Goal: Task Accomplishment & Management: Manage account settings

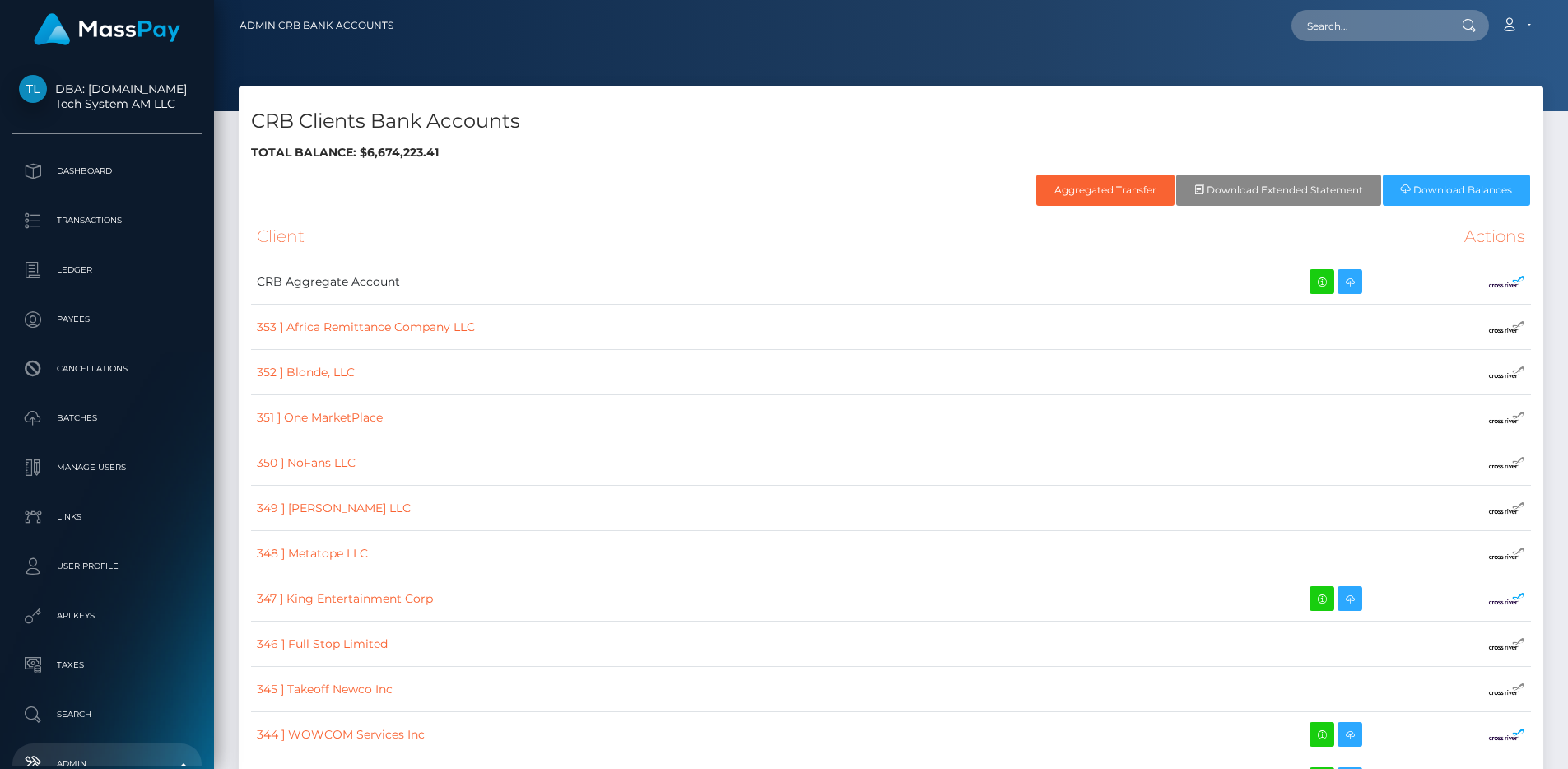
scroll to position [848, 0]
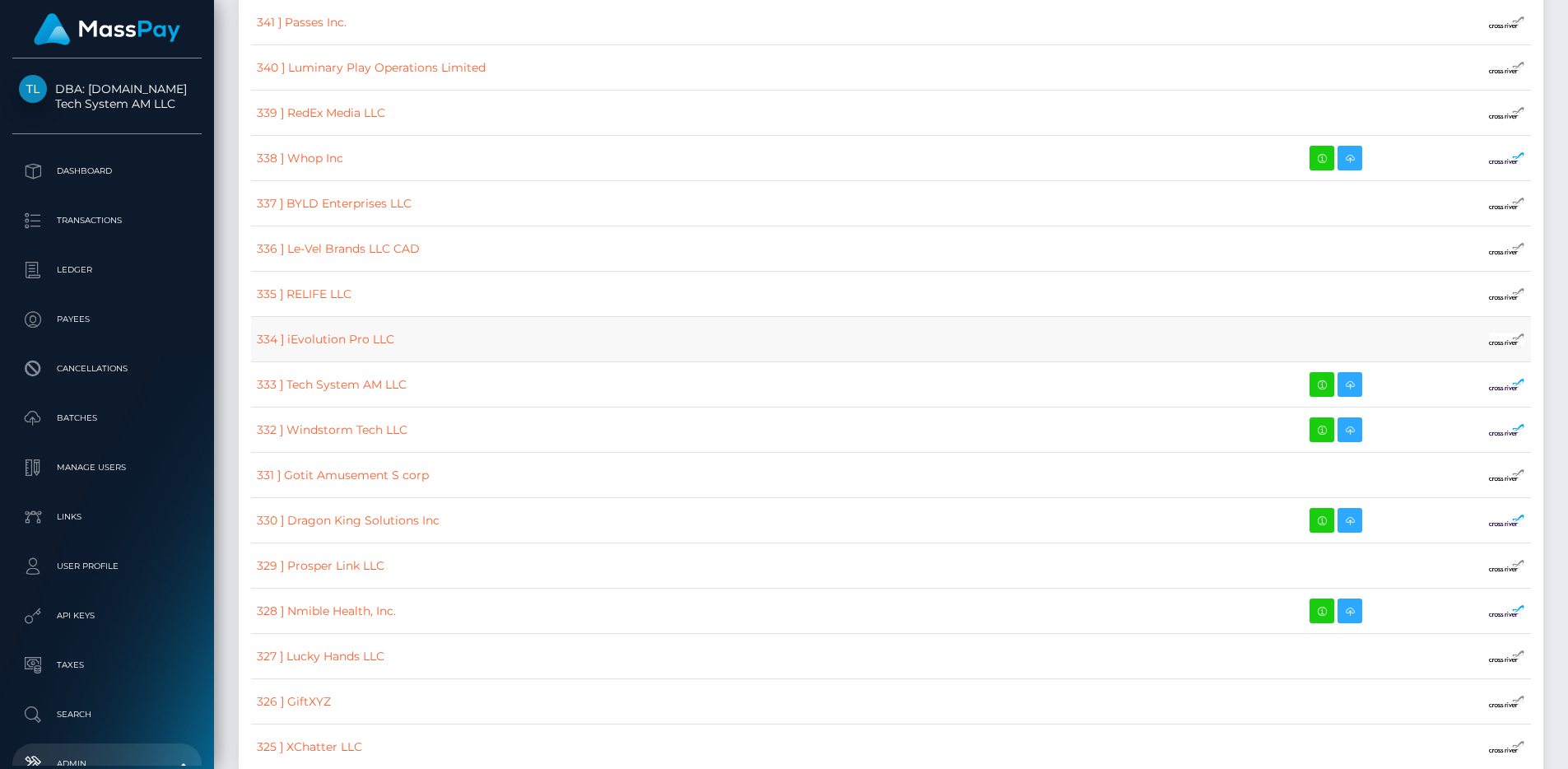
click at [466, 342] on td "334 ] iEvolution Pro LLC" at bounding box center [735, 339] width 968 height 45
click at [307, 150] on link "338 ] Whop Inc" at bounding box center [300, 158] width 86 height 15
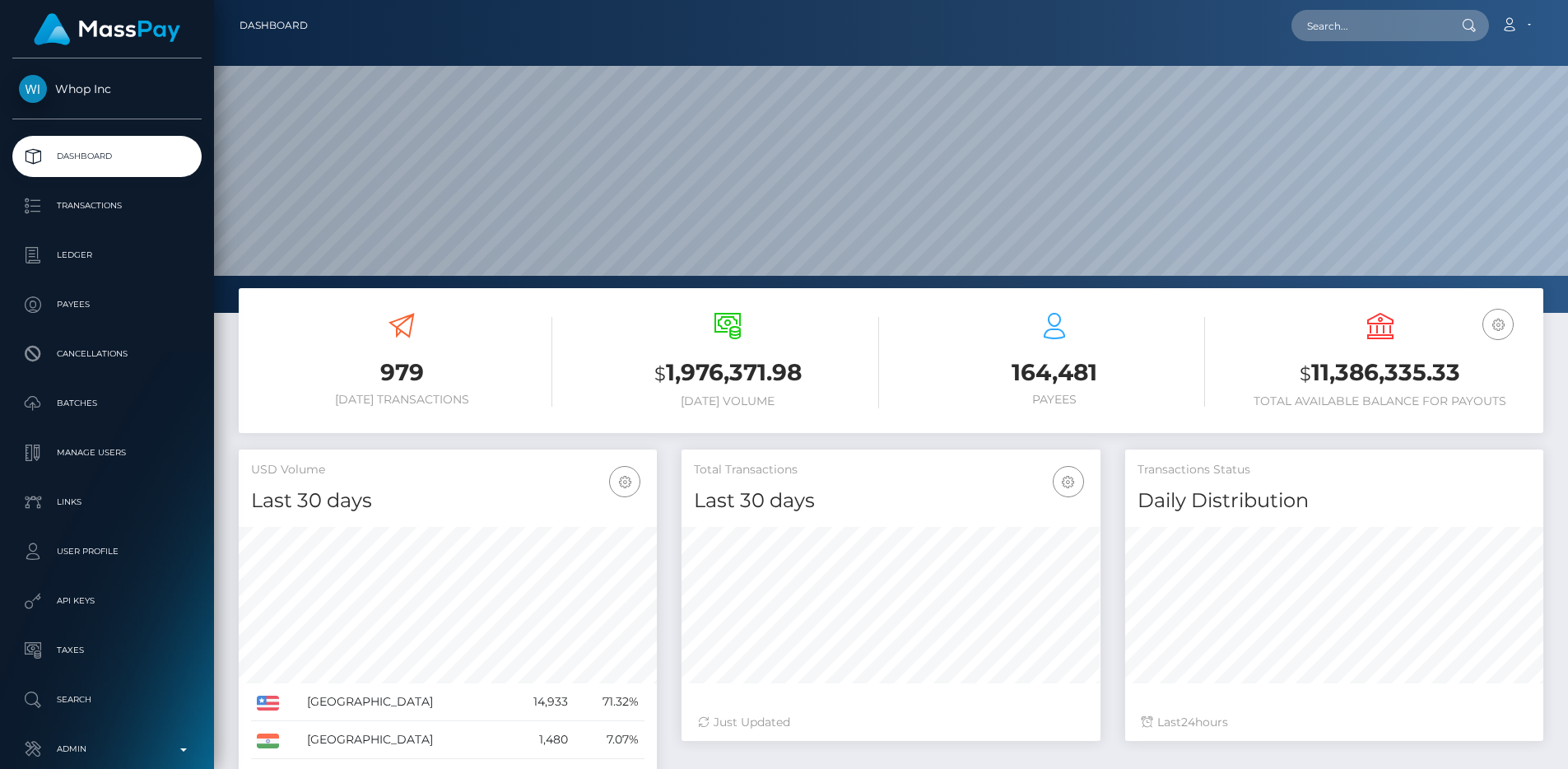
scroll to position [292, 419]
click at [109, 455] on p "Manage Users" at bounding box center [107, 452] width 176 height 25
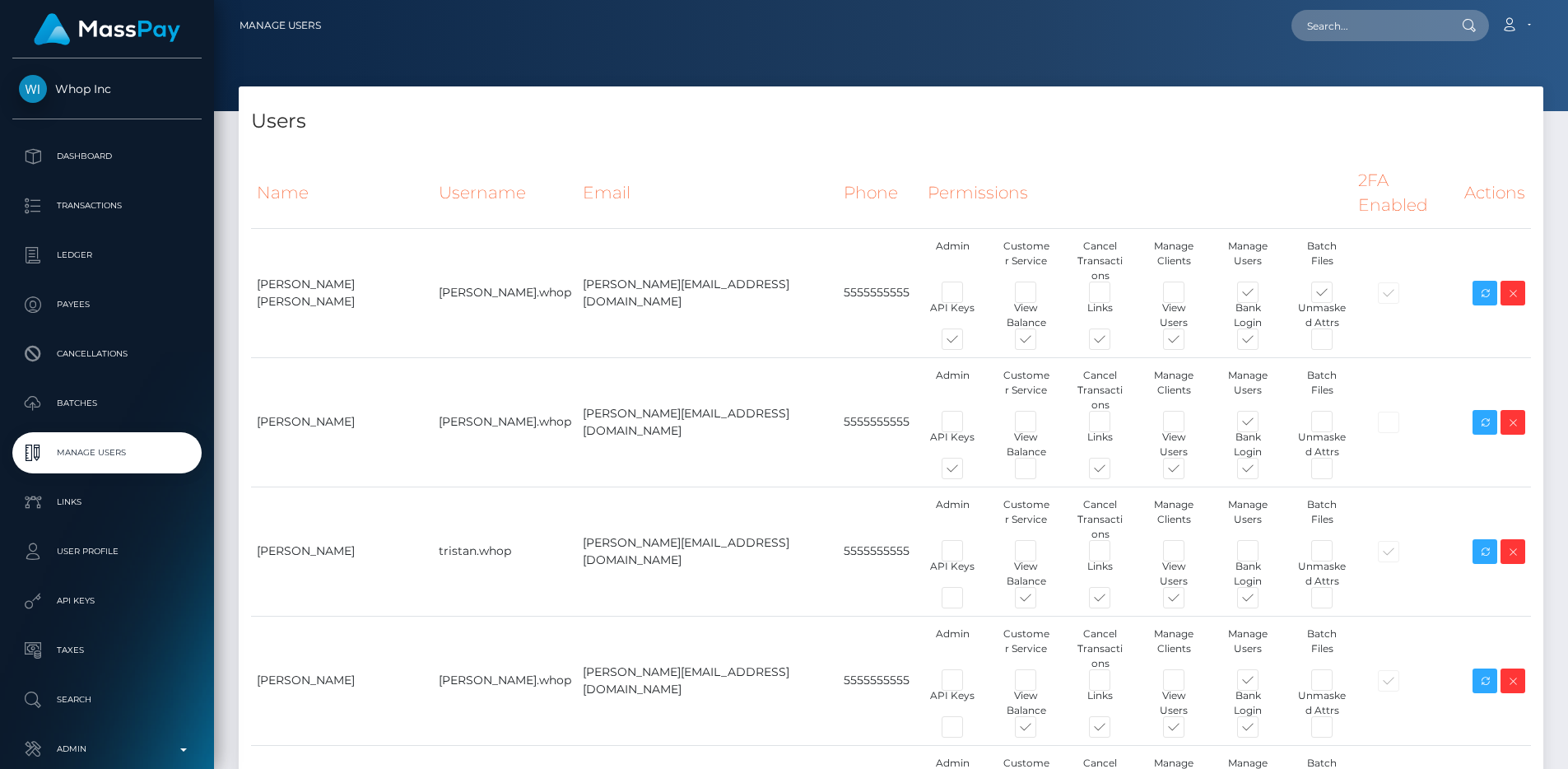
type input "egblue"
click at [967, 471] on span at bounding box center [967, 471] width 0 height 0
click at [967, 471] on input "checkbox" at bounding box center [973, 477] width 11 height 11
checkbox input "false"
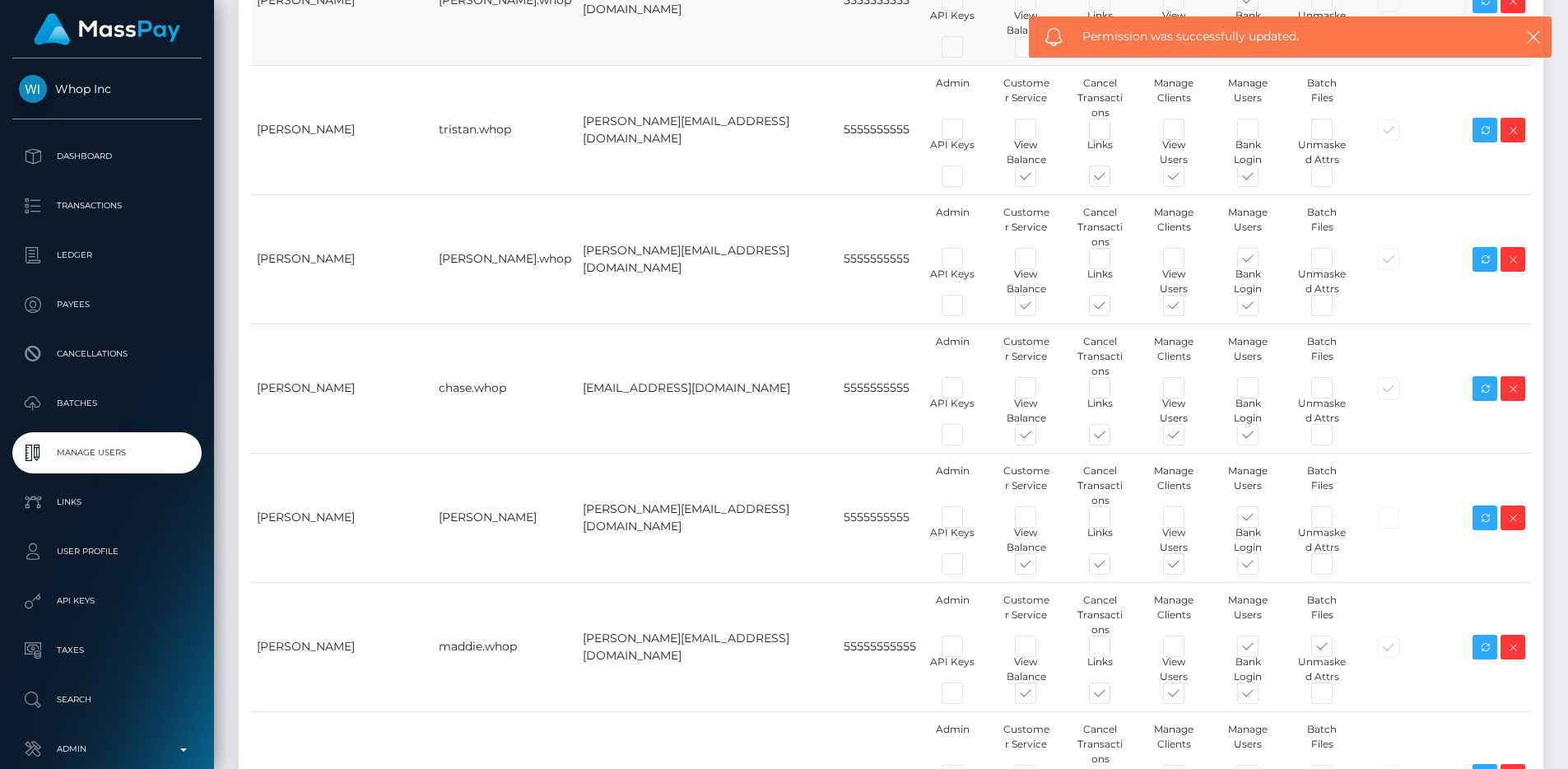
scroll to position [687, 0]
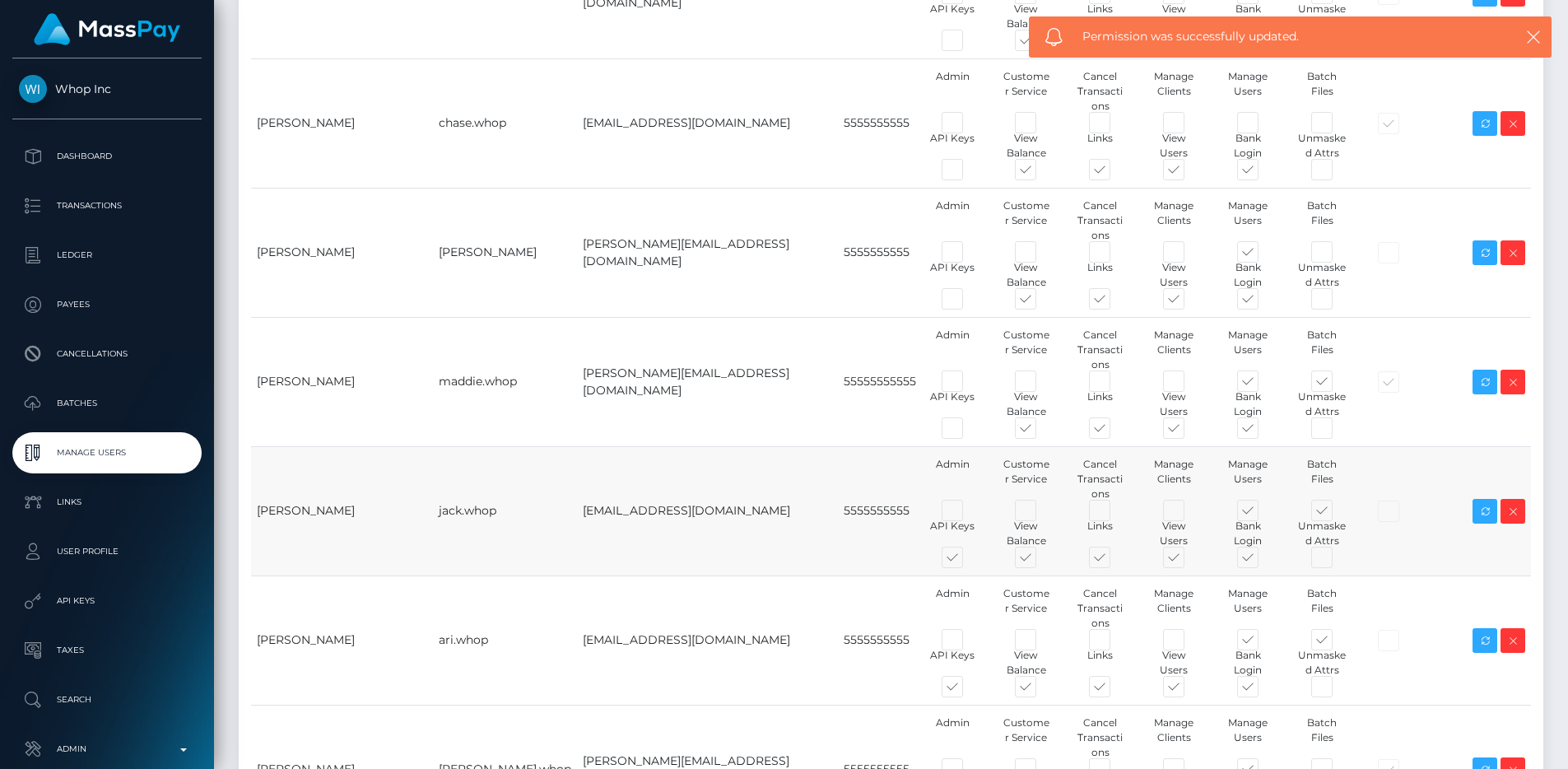
click at [967, 560] on span at bounding box center [967, 560] width 0 height 0
click at [967, 560] on input "checkbox" at bounding box center [973, 566] width 11 height 11
checkbox input "false"
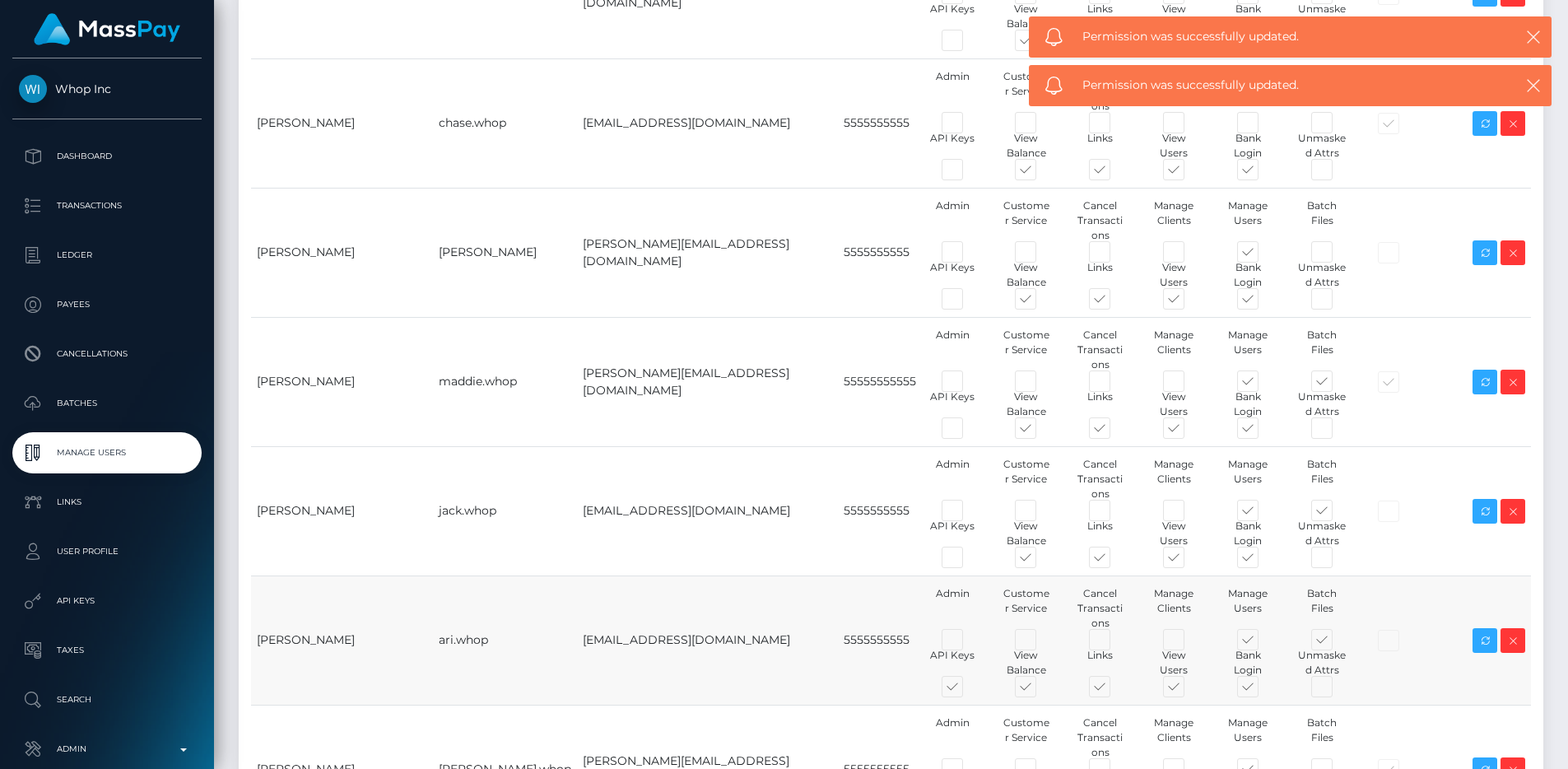
click at [967, 689] on span at bounding box center [967, 689] width 0 height 0
click at [967, 689] on input "checkbox" at bounding box center [973, 695] width 11 height 11
checkbox input "false"
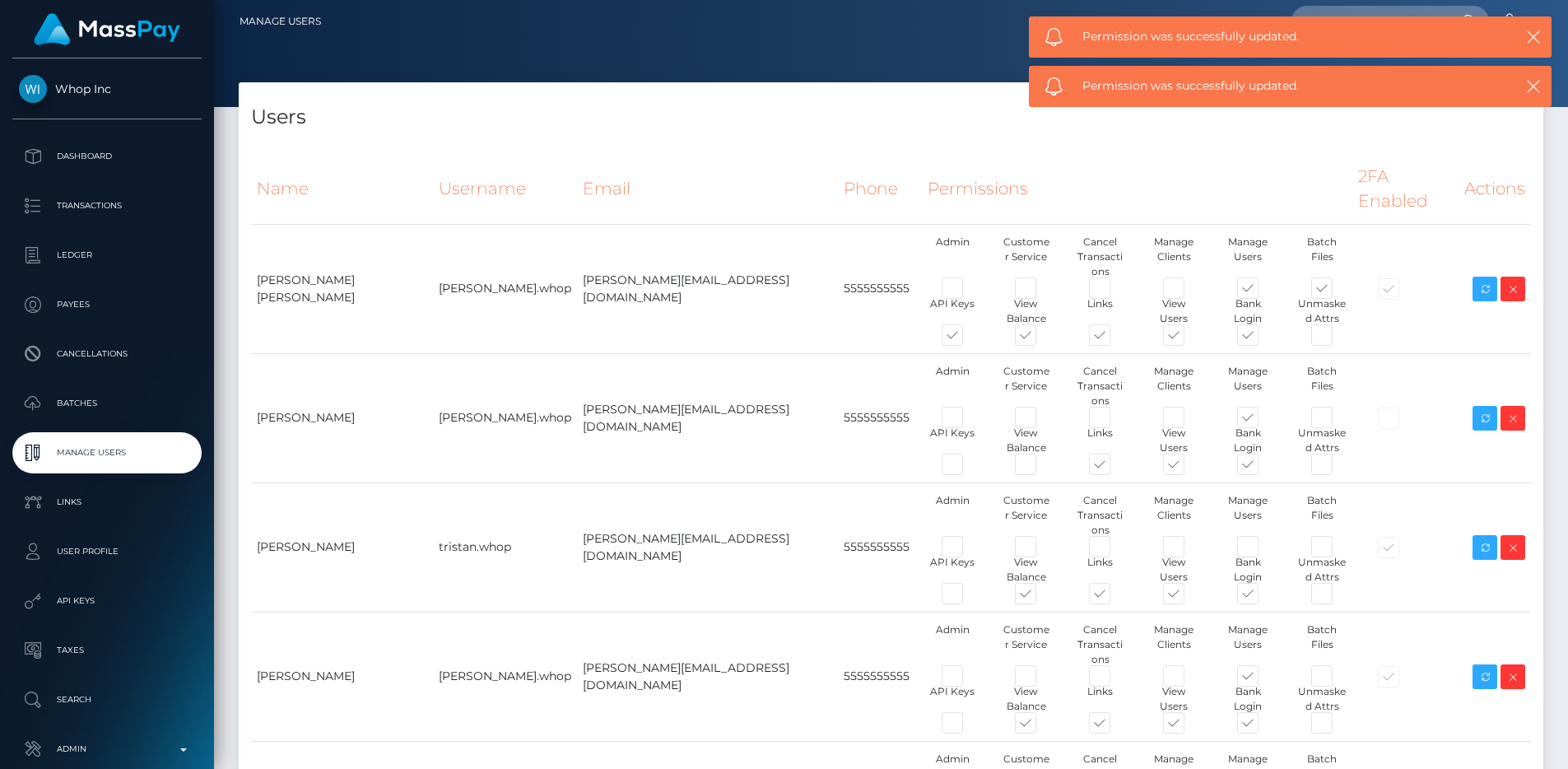
scroll to position [0, 0]
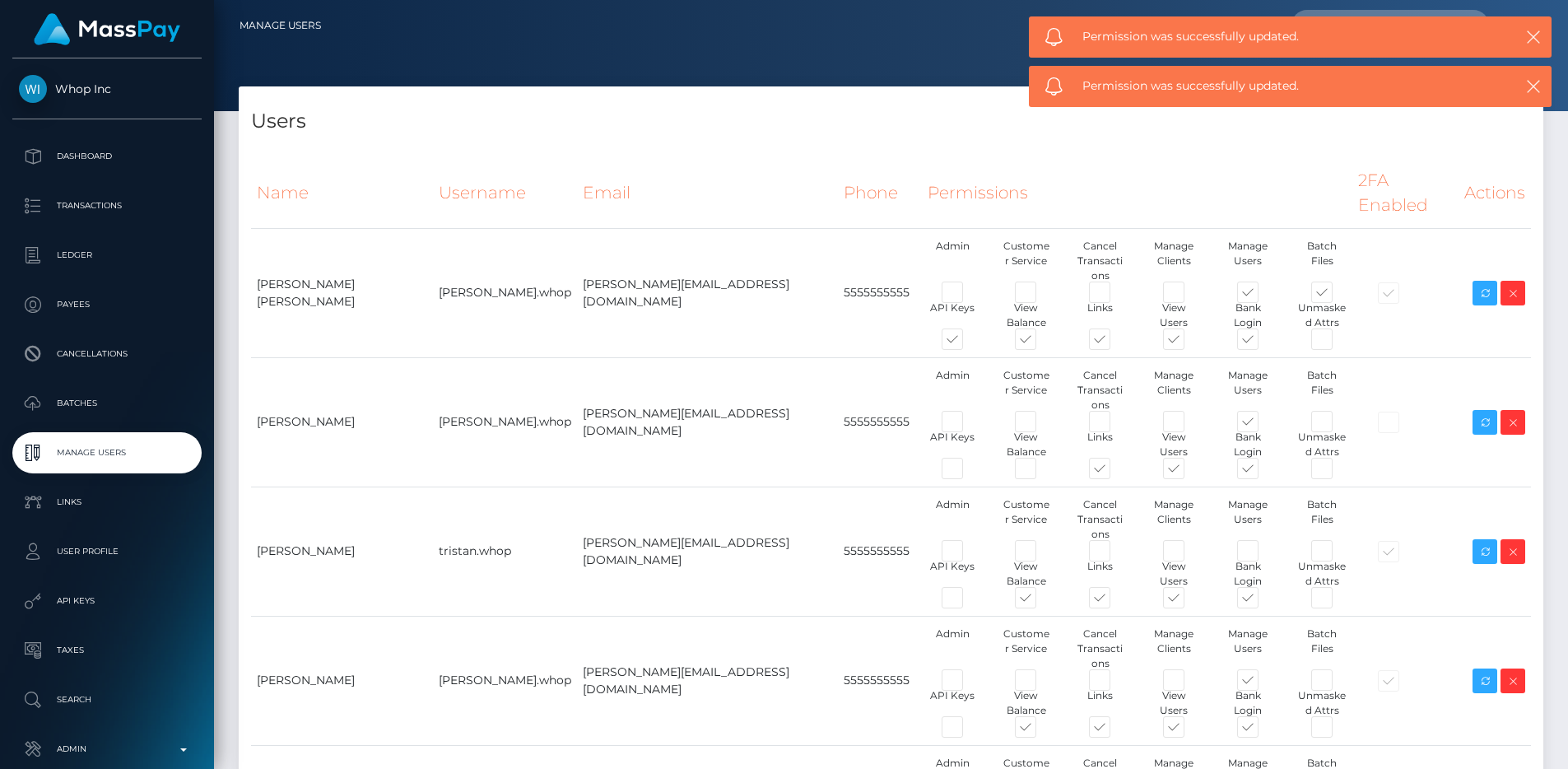
click at [530, 120] on h4 "Users" at bounding box center [891, 121] width 1280 height 28
